Goal: Transaction & Acquisition: Purchase product/service

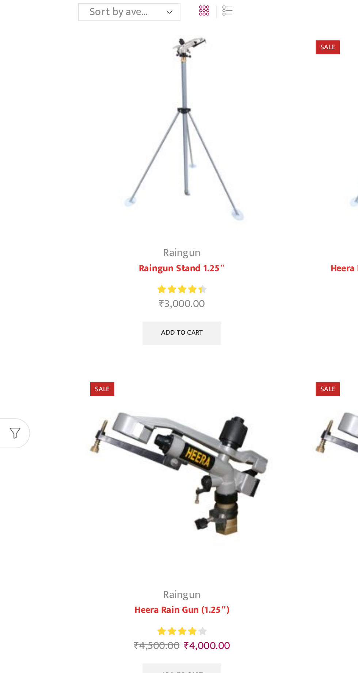
scroll to position [35, 0]
click at [139, 361] on img at bounding box center [110, 359] width 126 height 126
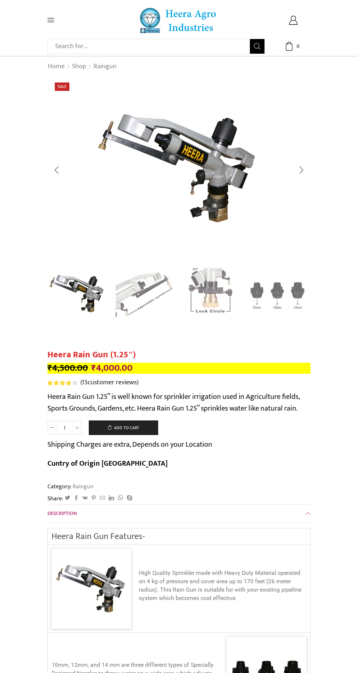
click at [145, 294] on img "2 / 4" at bounding box center [143, 293] width 63 height 63
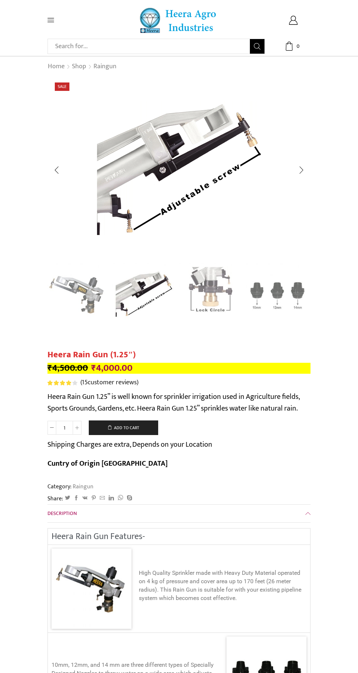
click at [217, 303] on img "3 / 4" at bounding box center [210, 293] width 63 height 63
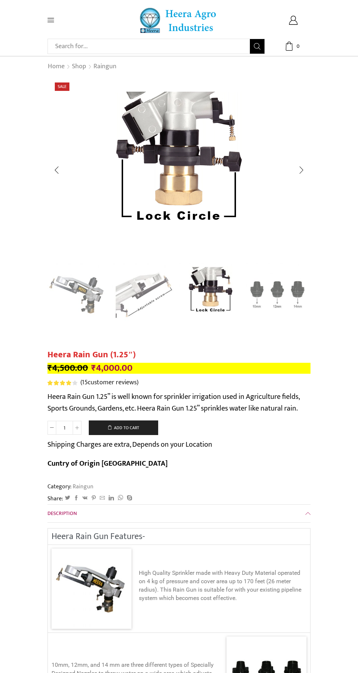
click at [261, 303] on img "4 / 4" at bounding box center [277, 293] width 63 height 63
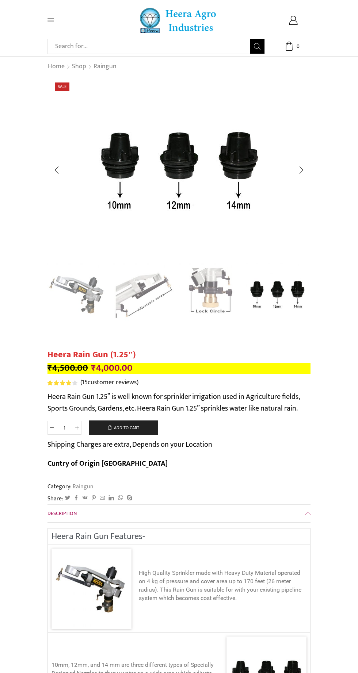
click at [285, 282] on img "4 / 4" at bounding box center [277, 293] width 63 height 63
click at [303, 287] on img "4 / 4" at bounding box center [277, 293] width 63 height 63
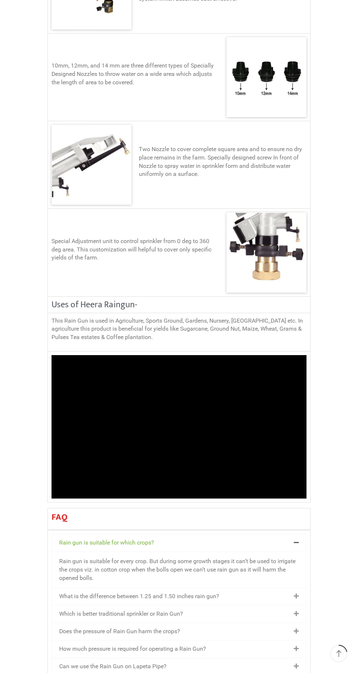
scroll to position [621, 0]
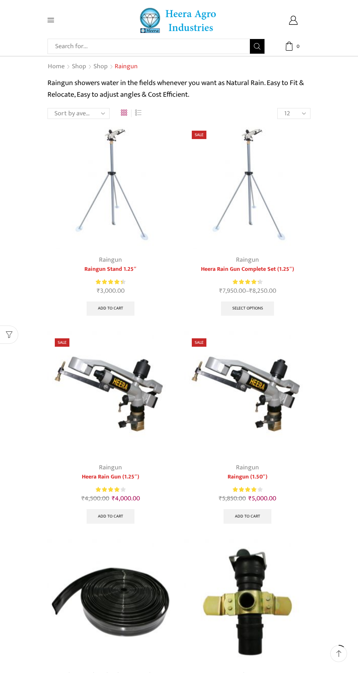
scroll to position [35, 0]
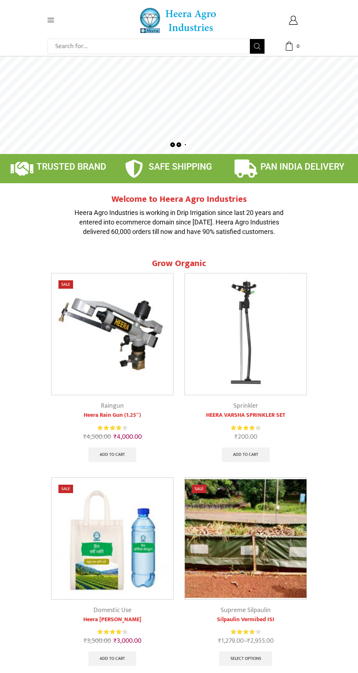
click at [50, 20] on icon at bounding box center [50, 20] width 7 height 4
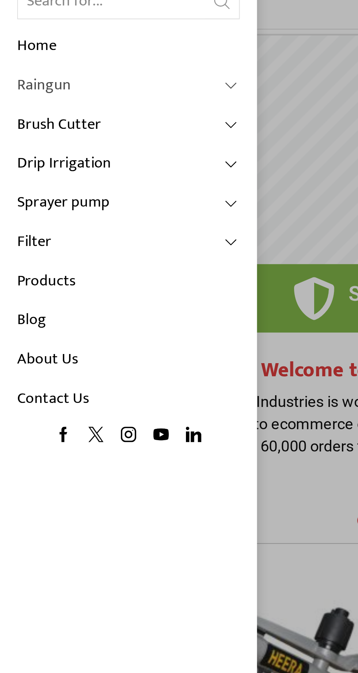
click at [93, 76] on link "Raingun" at bounding box center [54, 78] width 95 height 17
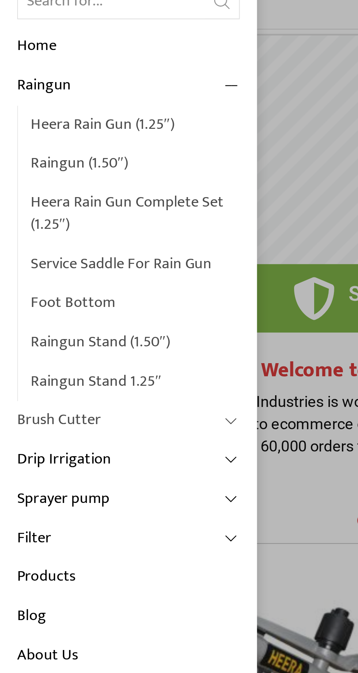
click at [99, 221] on span at bounding box center [99, 221] width 7 height 7
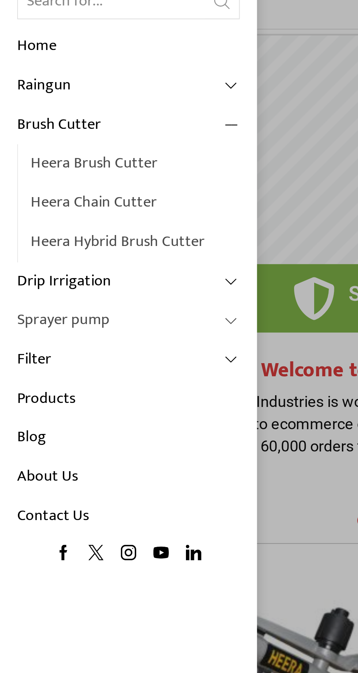
click at [93, 177] on link "Sprayer pump" at bounding box center [54, 178] width 95 height 17
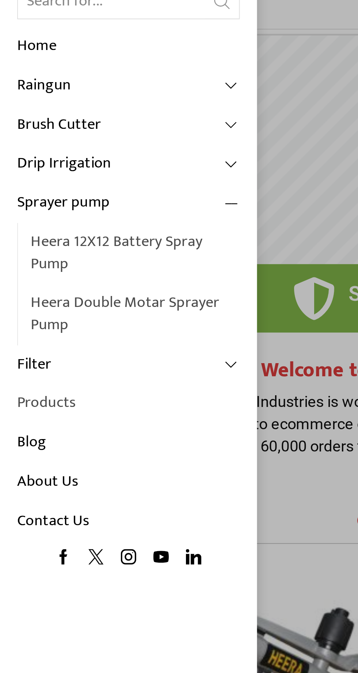
click at [20, 205] on link "Products" at bounding box center [54, 213] width 95 height 17
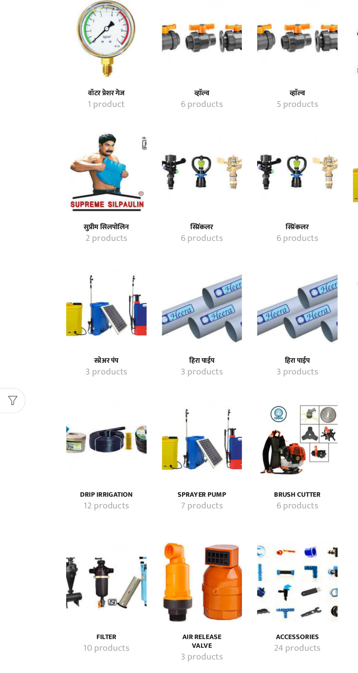
scroll to position [725, 0]
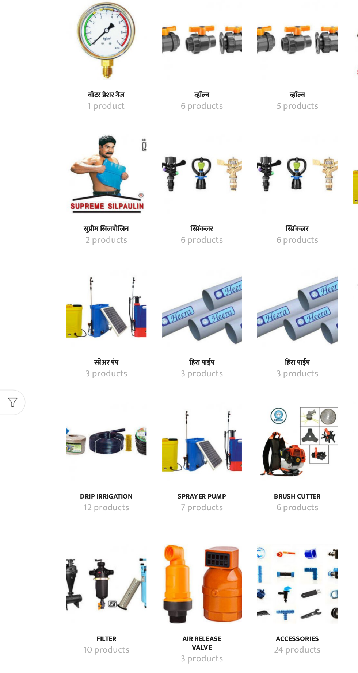
click at [139, 172] on img "Visit product category स्प्रिंकलर" at bounding box center [145, 171] width 58 height 58
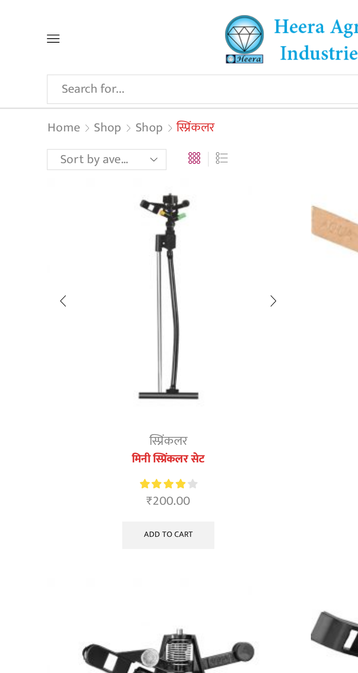
click at [120, 197] on img at bounding box center [110, 156] width 126 height 126
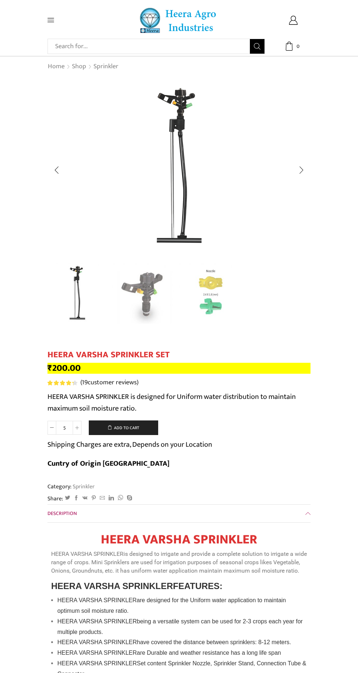
click at [194, 175] on img "1 / 3" at bounding box center [179, 168] width 183 height 183
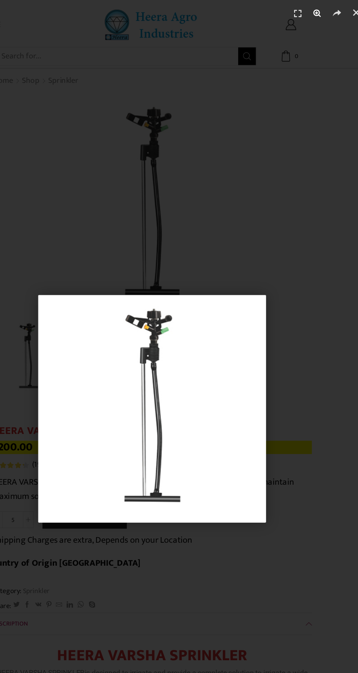
click at [314, 11] on icon "Zoom" at bounding box center [314, 10] width 11 height 11
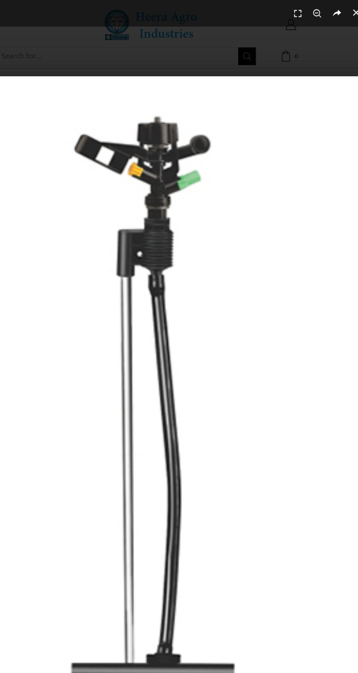
click at [330, 11] on icon "Share" at bounding box center [330, 10] width 11 height 11
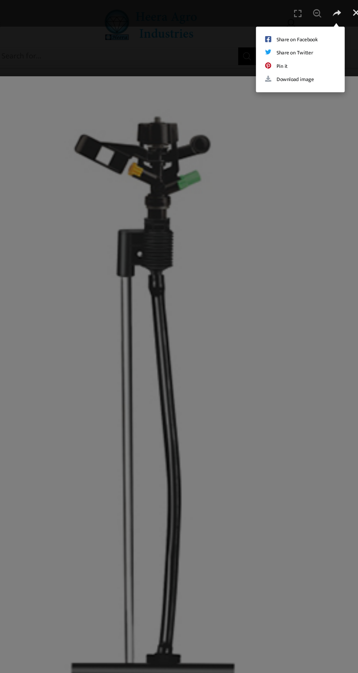
click at [304, 148] on div "Share on Facebook Share on Twitter Pin it Download image" at bounding box center [179, 336] width 358 height 673
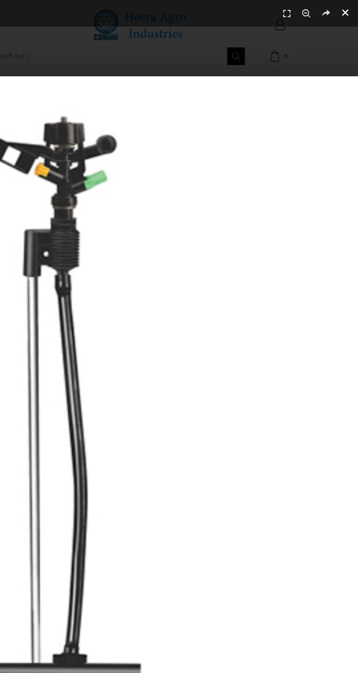
click at [352, 12] on link "Close (Esc)" at bounding box center [346, 10] width 11 height 11
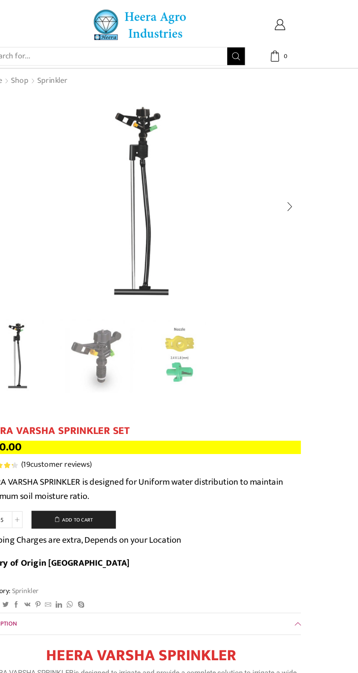
click at [166, 297] on img "2 / 3" at bounding box center [143, 293] width 63 height 63
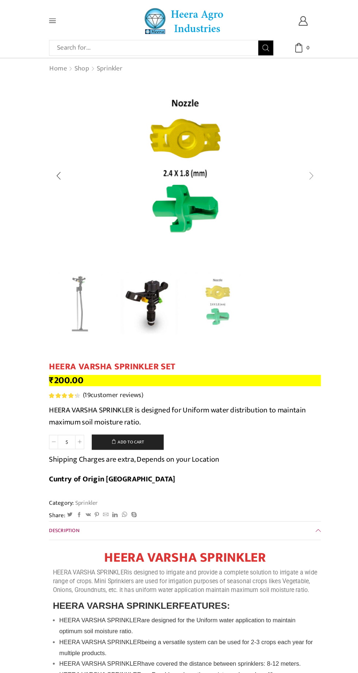
click at [307, 169] on div "Next slide" at bounding box center [301, 170] width 18 height 18
click at [145, 428] on button "Add to cart" at bounding box center [123, 428] width 69 height 15
click at [132, 430] on button "Add to cart" at bounding box center [123, 428] width 69 height 15
click at [66, 431] on input "5" at bounding box center [64, 428] width 16 height 14
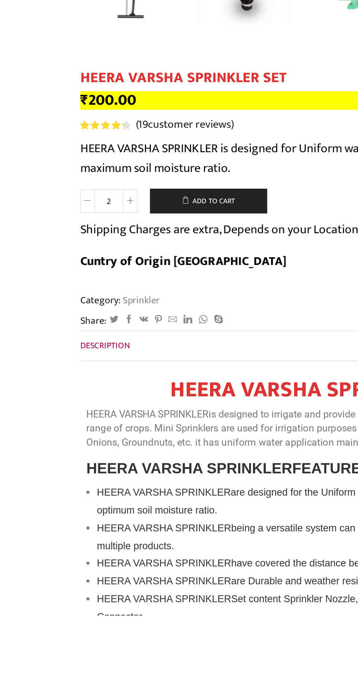
type input "2"
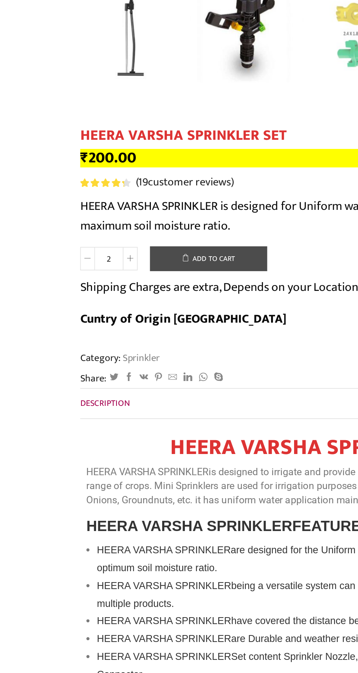
click at [141, 426] on button "Add to cart" at bounding box center [123, 428] width 69 height 15
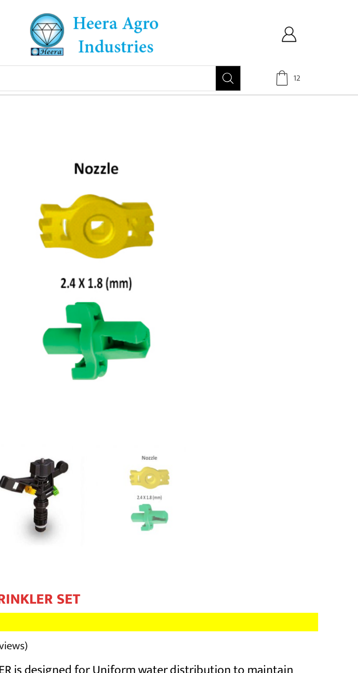
click at [294, 42] on span "12" at bounding box center [292, 46] width 17 height 9
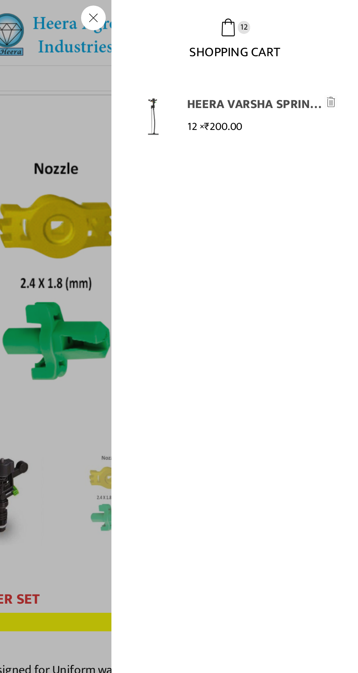
click at [259, 63] on link "HEERA VARSHA SPRINKLER SET" at bounding box center [297, 62] width 80 height 11
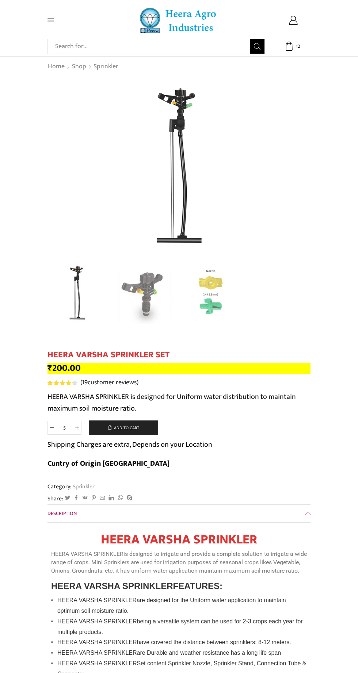
click at [61, 430] on input "5" at bounding box center [64, 428] width 16 height 14
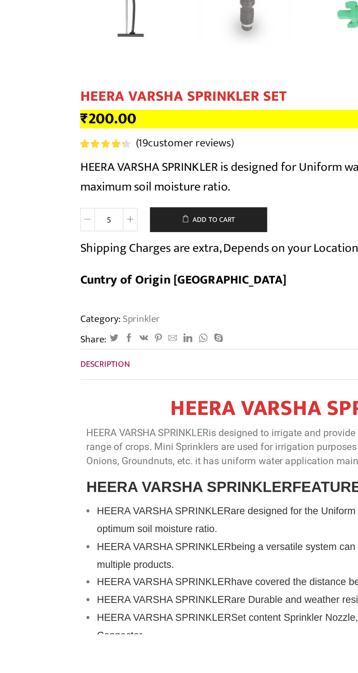
click at [66, 431] on input "5" at bounding box center [64, 428] width 16 height 14
type input "2"
click at [110, 422] on button "Add to cart" at bounding box center [123, 428] width 69 height 15
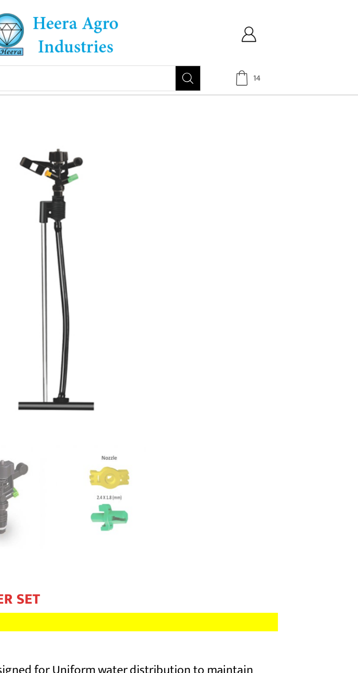
click at [291, 47] on icon at bounding box center [288, 46] width 9 height 9
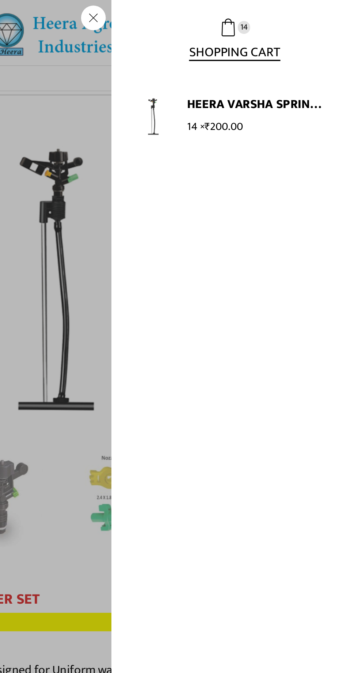
click at [280, 15] on icon at bounding box center [281, 16] width 11 height 11
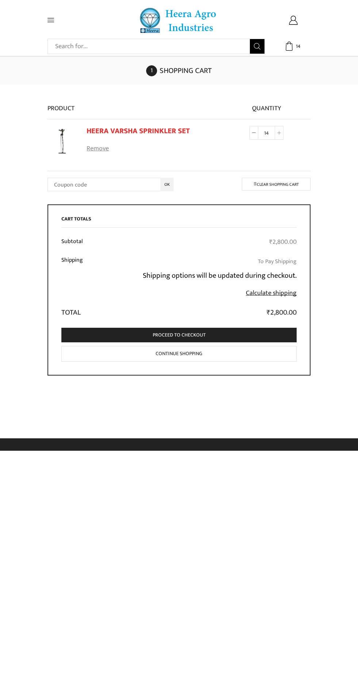
click at [93, 150] on link "Remove" at bounding box center [152, 148] width 131 height 9
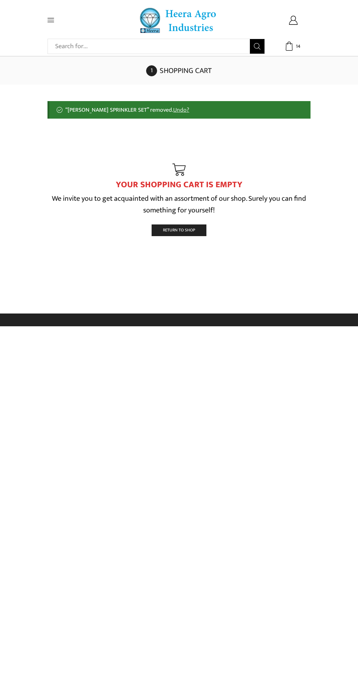
click at [149, 69] on div "Shopping cart Checkout Order status" at bounding box center [179, 71] width 358 height 28
click at [173, 230] on span "Return To Shop" at bounding box center [179, 230] width 32 height 7
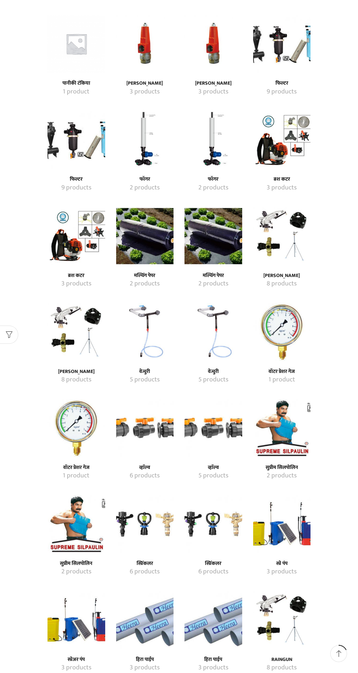
scroll to position [373, 0]
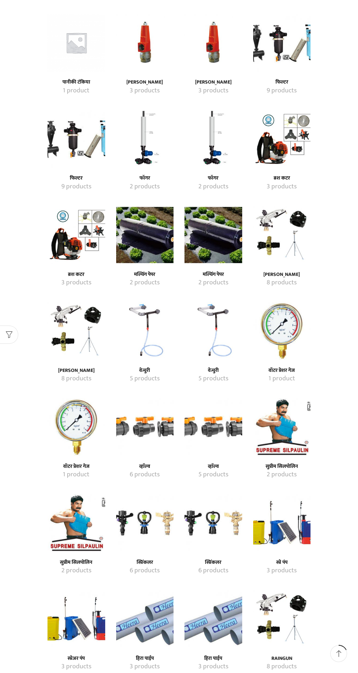
click at [215, 525] on img "Visit product category स्प्रिंकलर" at bounding box center [213, 523] width 58 height 58
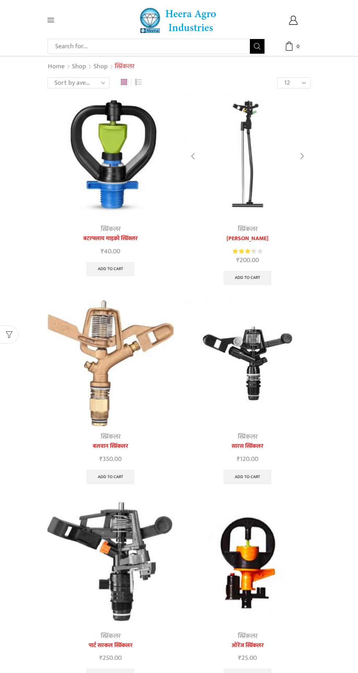
click at [245, 151] on img at bounding box center [247, 156] width 126 height 126
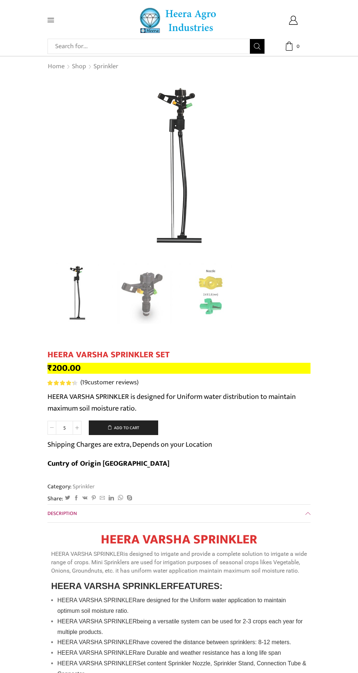
click at [51, 428] on icon at bounding box center [52, 428] width 4 height 4
click at [64, 425] on input "5" at bounding box center [64, 428] width 16 height 14
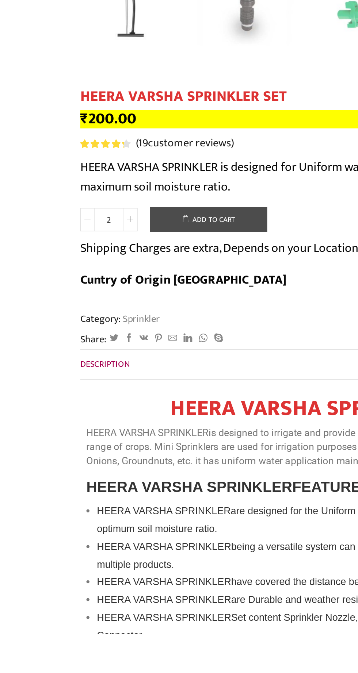
type input "2"
click at [115, 428] on button "Add to cart" at bounding box center [123, 428] width 69 height 15
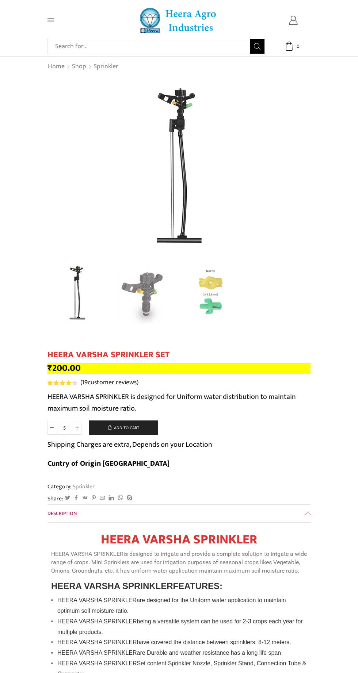
click at [291, 23] on icon at bounding box center [292, 20] width 9 height 9
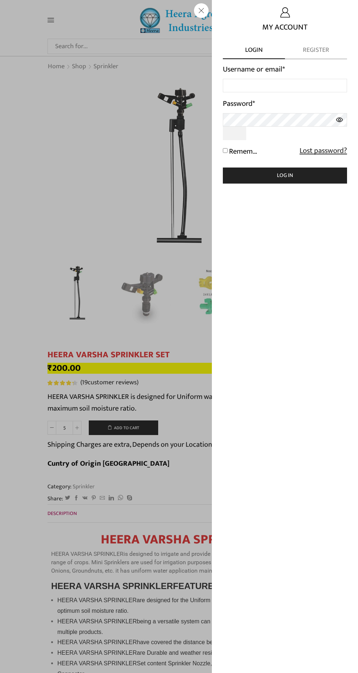
click at [276, 25] on div "Sign in My Account Login Register Username or email *" at bounding box center [293, 20] width 35 height 9
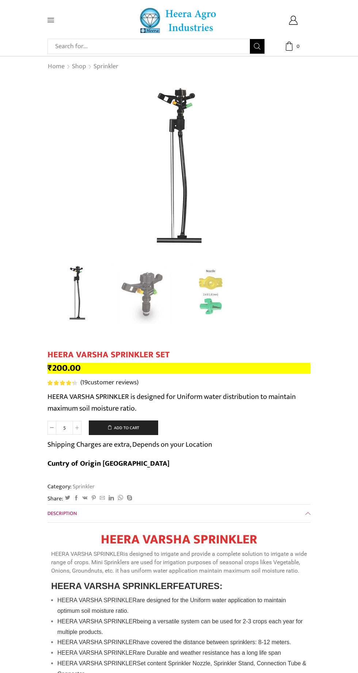
click at [63, 428] on input "5" at bounding box center [64, 428] width 16 height 14
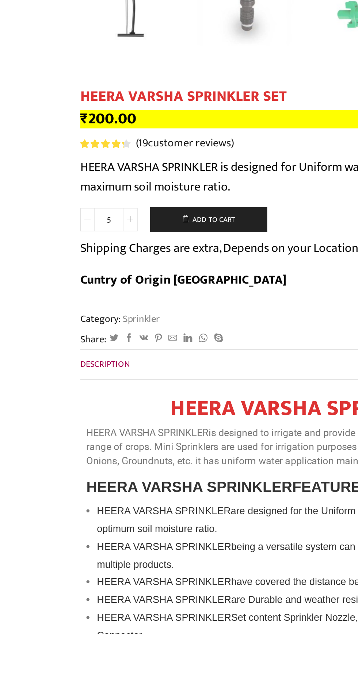
click at [66, 430] on input "5" at bounding box center [64, 428] width 16 height 14
type input "2"
click at [119, 426] on button "Add to cart" at bounding box center [123, 428] width 69 height 15
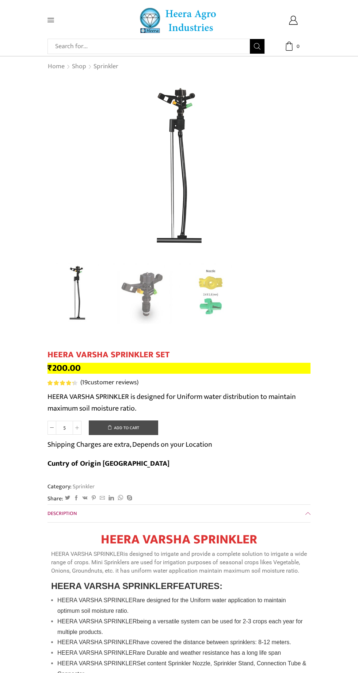
click at [136, 432] on button "Add to cart" at bounding box center [123, 428] width 69 height 15
click at [292, 50] on icon at bounding box center [289, 46] width 7 height 9
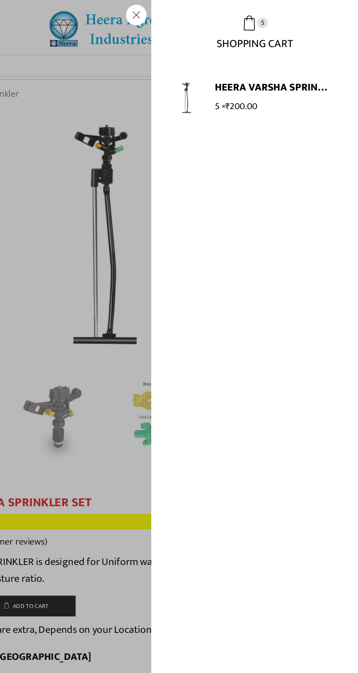
click at [276, 51] on div "5 Cart ₹ 1,000.00 5 5 Shopping Cart 5 ×" at bounding box center [293, 46] width 35 height 9
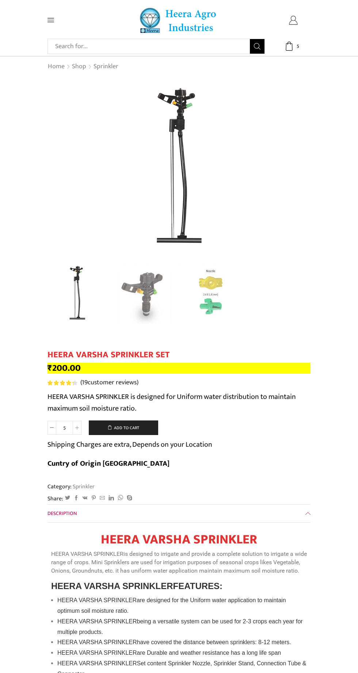
click at [284, 19] on link "Sign in" at bounding box center [293, 20] width 35 height 9
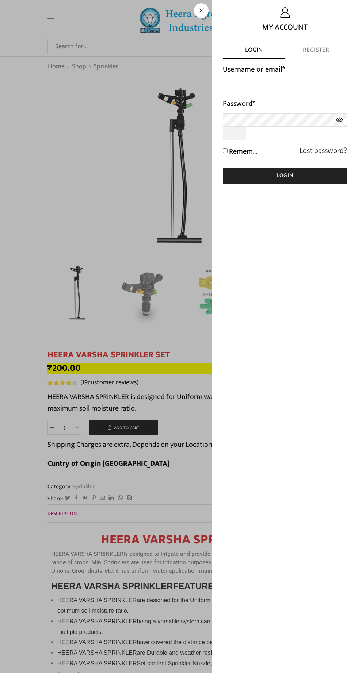
click at [321, 57] on span "Register" at bounding box center [316, 53] width 62 height 14
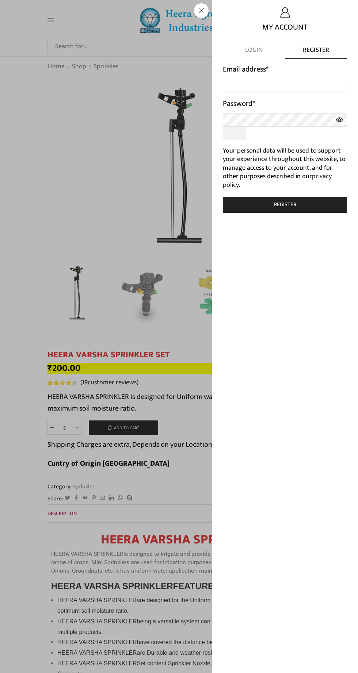
click at [287, 88] on input "Email address *" at bounding box center [285, 86] width 124 height 14
type input "[EMAIL_ADDRESS][DOMAIN_NAME]"
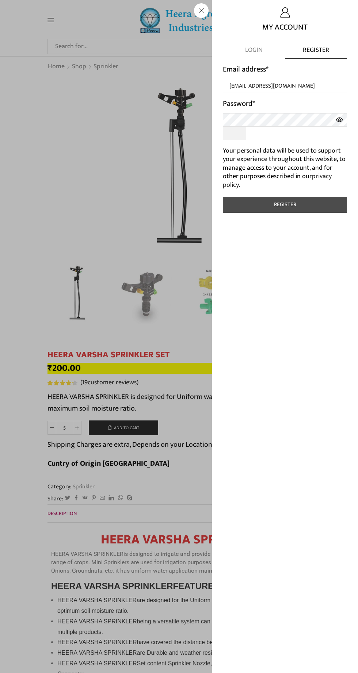
click at [314, 206] on button "Register" at bounding box center [285, 205] width 124 height 16
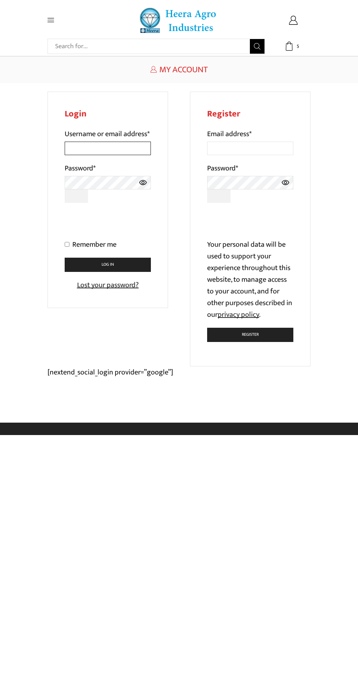
click at [130, 155] on input "Username or email address *" at bounding box center [108, 149] width 86 height 14
type input "[EMAIL_ADDRESS][DOMAIN_NAME]"
click at [67, 247] on input "Remember me" at bounding box center [67, 244] width 5 height 5
checkbox input "true"
click at [130, 272] on button "Log in" at bounding box center [108, 265] width 86 height 14
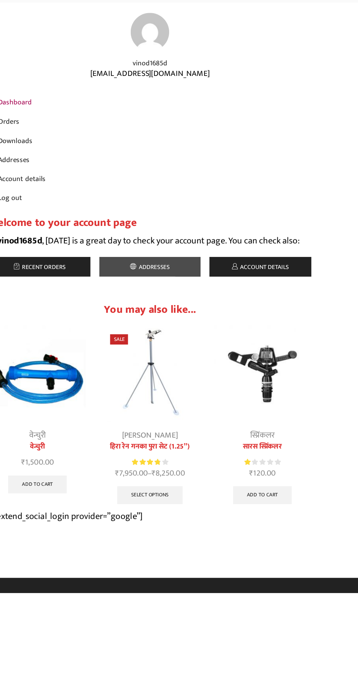
click at [194, 302] on span "Addresses" at bounding box center [181, 299] width 27 height 8
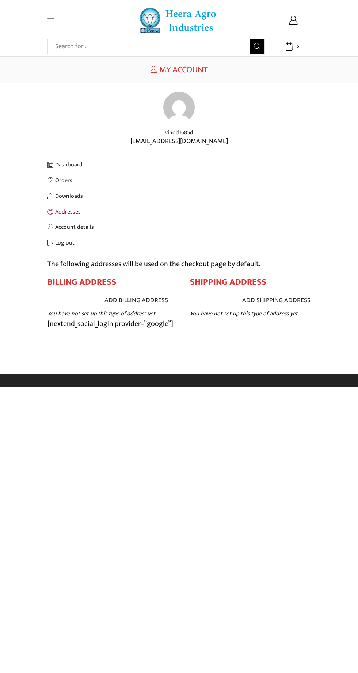
click at [68, 213] on link "Addresses" at bounding box center [178, 212] width 263 height 16
click at [293, 299] on link "Add Shipping address" at bounding box center [276, 300] width 68 height 9
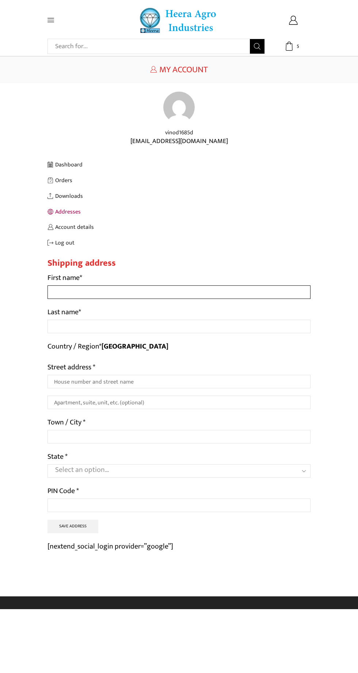
click at [215, 292] on input "First name *" at bounding box center [178, 293] width 263 height 14
type input "Vinod"
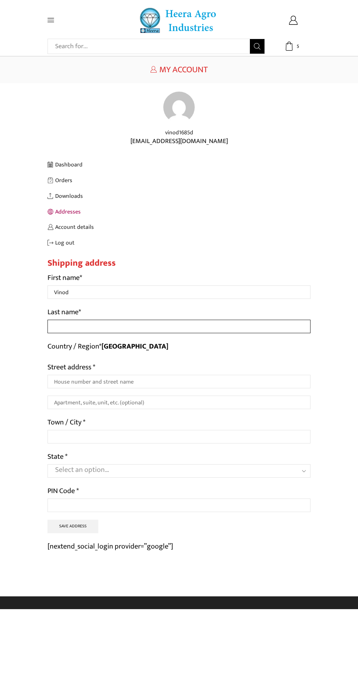
type input "[PERSON_NAME]"
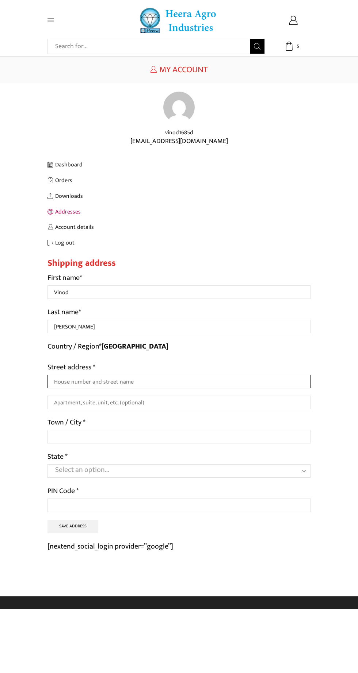
type input "112, Village-[GEOGRAPHIC_DATA] POST-Doodwa Teh Pilani"
type input "Jhujhunu"
select select "RJ"
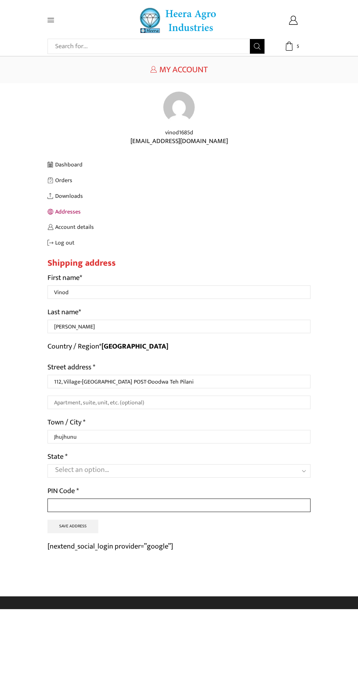
type input "333031"
click at [89, 529] on button "Save address" at bounding box center [72, 527] width 51 height 14
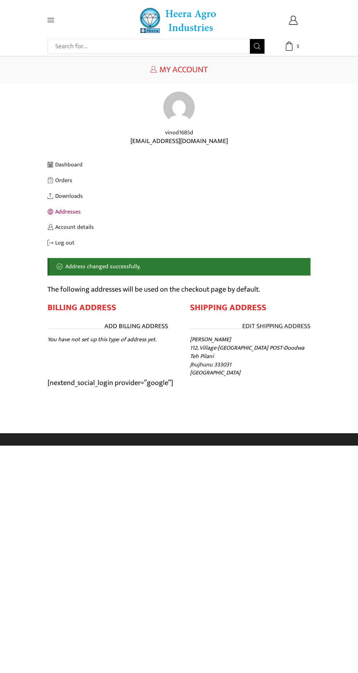
click at [148, 325] on link "Add Billing address" at bounding box center [136, 326] width 64 height 9
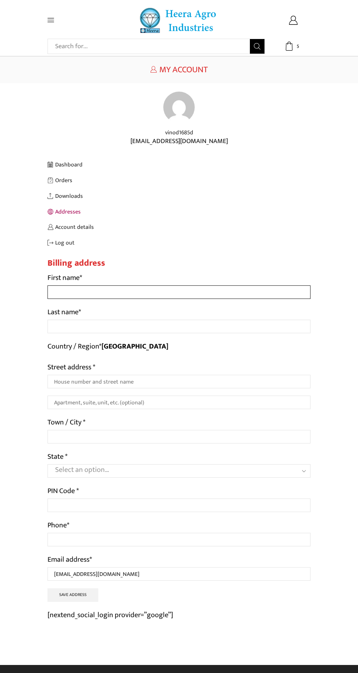
click at [222, 296] on input "First name *" at bounding box center [178, 293] width 263 height 14
type input "Vinod"
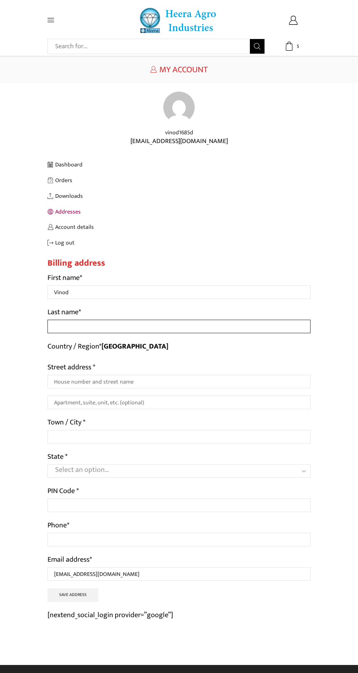
type input "Kumar"
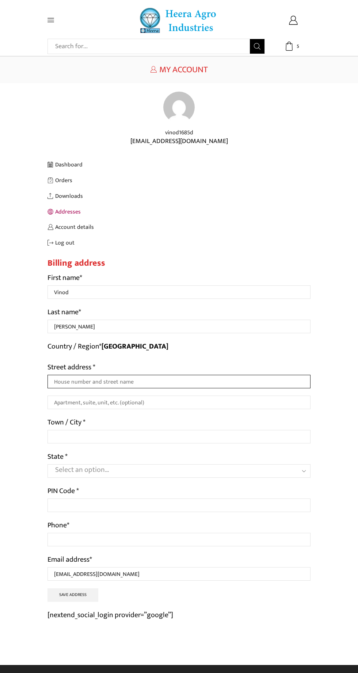
type input "112, Village-[GEOGRAPHIC_DATA] POST-Doodwa Teh Pilani"
type input "Jhujhunu"
select select "RJ"
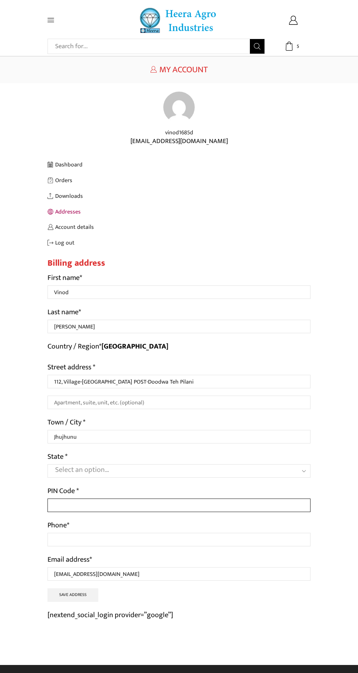
type input "333031"
type input "09784321966"
click at [86, 600] on button "Save address" at bounding box center [72, 596] width 51 height 14
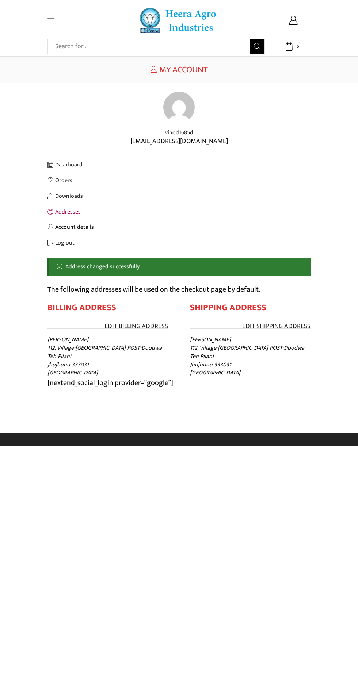
click at [88, 233] on link "Account details" at bounding box center [178, 227] width 263 height 16
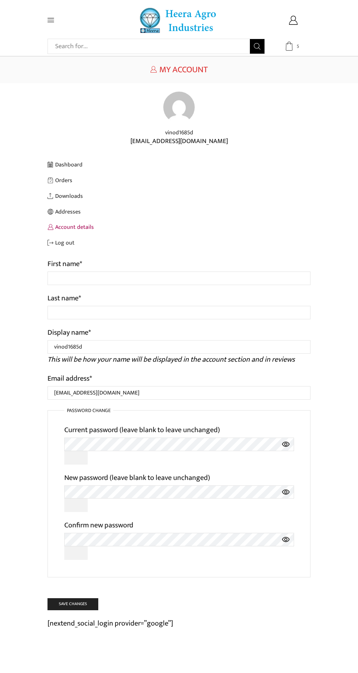
click at [299, 49] on span "5" at bounding box center [297, 46] width 7 height 7
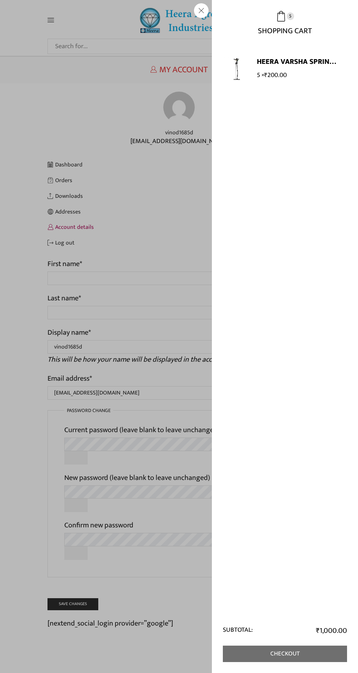
click at [310, 659] on link "Checkout" at bounding box center [285, 654] width 124 height 16
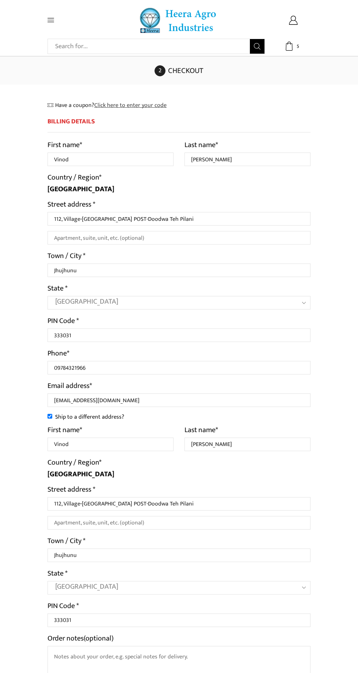
select select "RJ"
click at [51, 18] on icon at bounding box center [50, 20] width 7 height 4
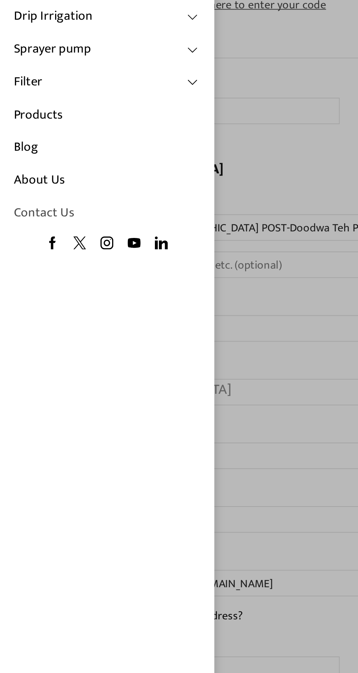
click at [12, 207] on link "Contact Us" at bounding box center [54, 211] width 95 height 17
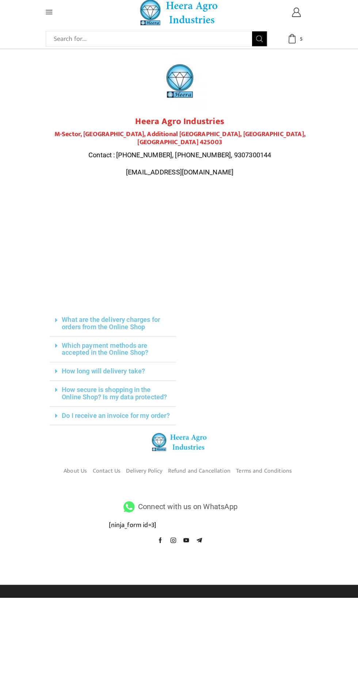
click at [130, 508] on icon at bounding box center [129, 505] width 14 height 11
click at [133, 508] on icon at bounding box center [129, 505] width 14 height 11
click at [148, 504] on span "Connect with us on WhatsApp" at bounding box center [185, 505] width 99 height 13
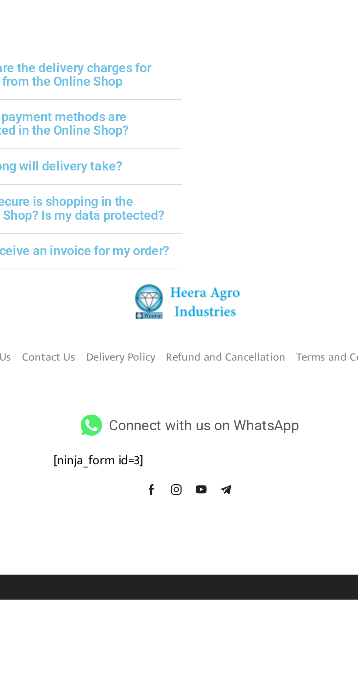
click at [206, 536] on div "Facebook Instagram Youtube Telegram" at bounding box center [179, 538] width 139 height 5
click at [198, 537] on icon at bounding box center [197, 538] width 5 height 5
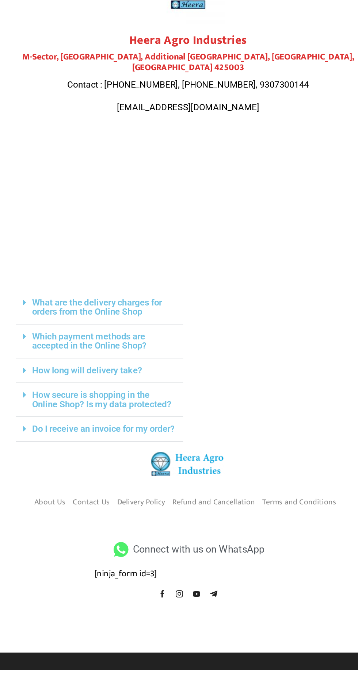
click at [92, 318] on link "What are the delivery charges for orders from the Online Shop" at bounding box center [111, 325] width 96 height 15
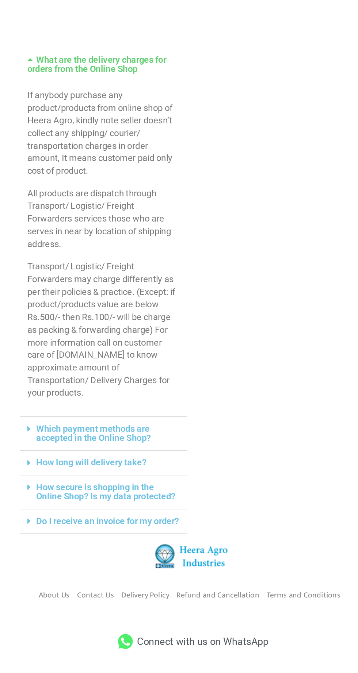
scroll to position [93, 0]
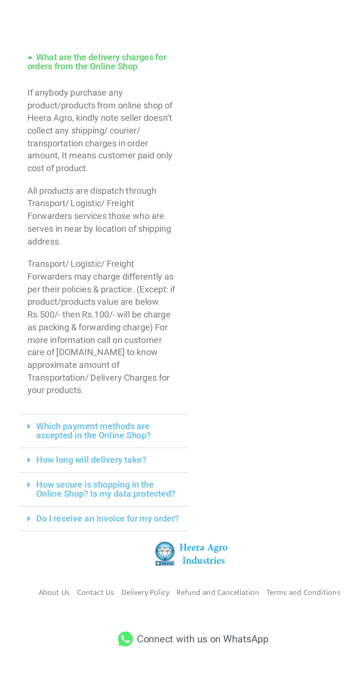
click at [226, 651] on div "Connect with us on WhatsApp [ninja_form id=3] Facebook Instagram Youtube Telegr…" at bounding box center [179, 676] width 146 height 50
click at [219, 655] on span "Connect with us on WhatsApp" at bounding box center [185, 661] width 99 height 13
click at [199, 656] on span "Connect with us on WhatsApp" at bounding box center [185, 661] width 99 height 13
click at [188, 665] on div "Connect with us on WhatsApp [ninja_form id=3] Facebook Instagram Youtube Telegr…" at bounding box center [179, 676] width 146 height 50
click at [123, 660] on icon at bounding box center [129, 661] width 14 height 11
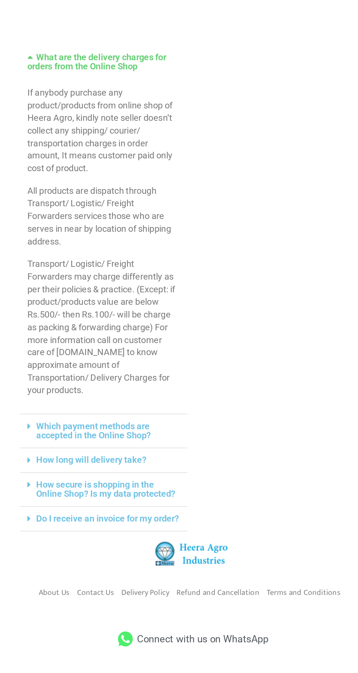
click at [134, 656] on icon at bounding box center [129, 661] width 14 height 11
click at [135, 657] on icon at bounding box center [129, 661] width 14 height 11
click at [119, 624] on link "Contact Us" at bounding box center [106, 626] width 27 height 12
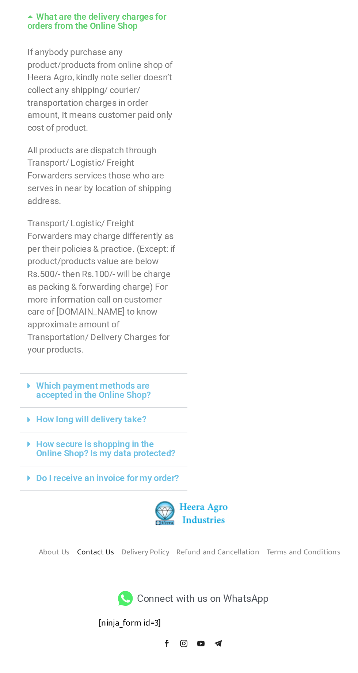
scroll to position [157, 0]
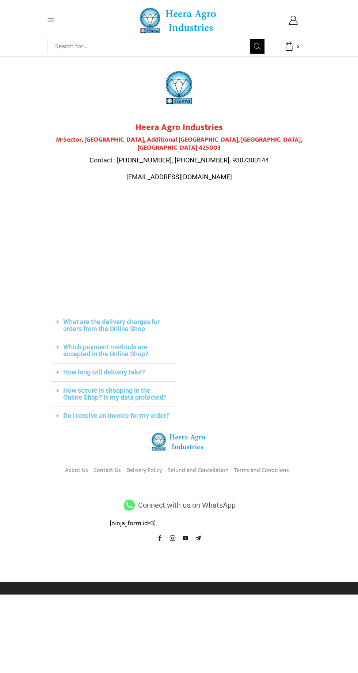
click at [159, 156] on p "Contact : [PHONE_NUMBER], [PHONE_NUMBER], 9307300144" at bounding box center [179, 160] width 256 height 9
click at [160, 156] on span "Contact : [PHONE_NUMBER], [PHONE_NUMBER], 9307300144" at bounding box center [178, 160] width 179 height 8
